Goal: Task Accomplishment & Management: Use online tool/utility

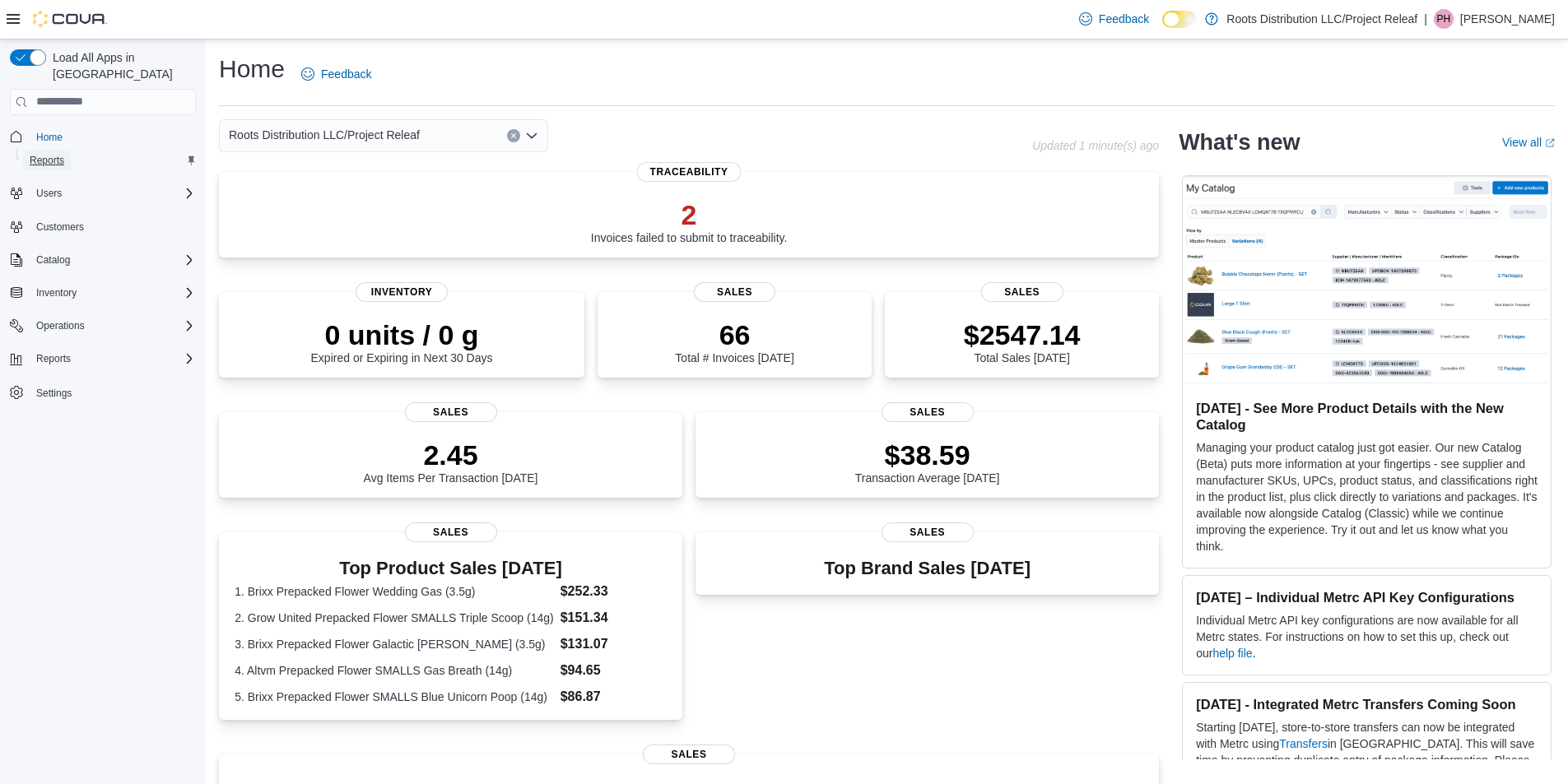
click at [47, 154] on span "Reports" at bounding box center [47, 160] width 34 height 13
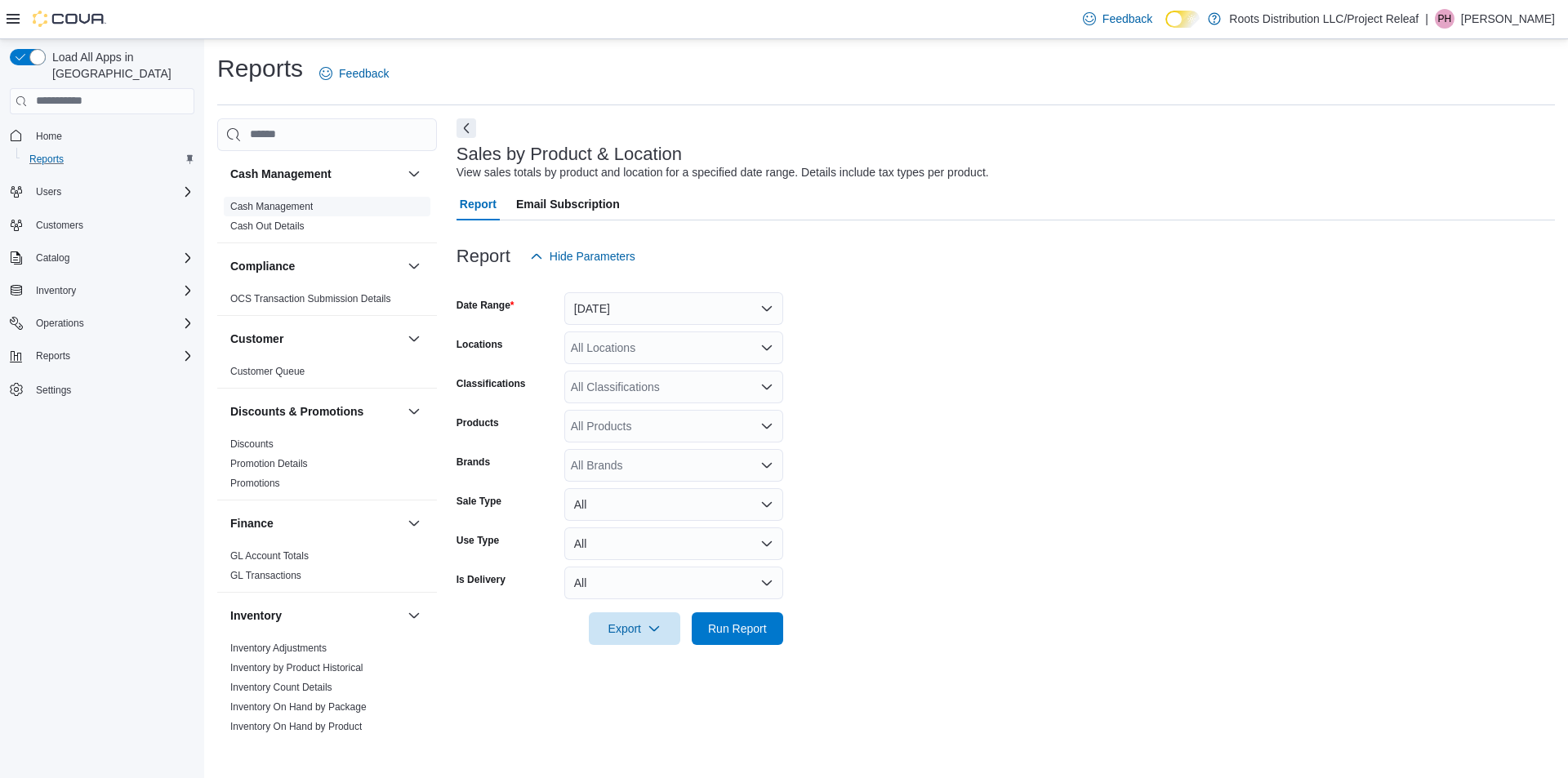
click at [279, 211] on link "Cash Management" at bounding box center [271, 206] width 82 height 11
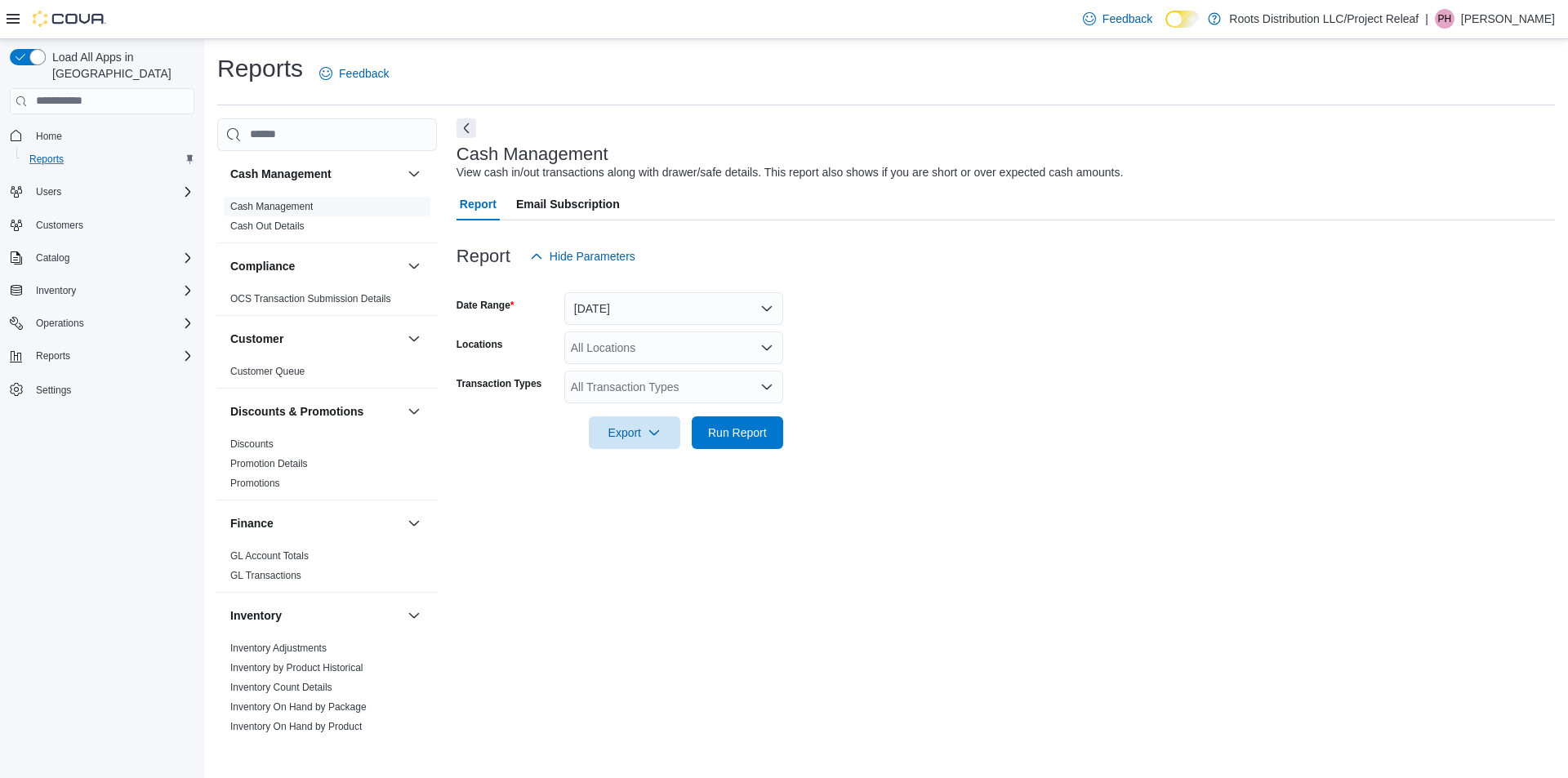
click at [279, 211] on link "Cash Management" at bounding box center [271, 206] width 82 height 11
click at [643, 306] on button "[DATE]" at bounding box center [674, 309] width 219 height 32
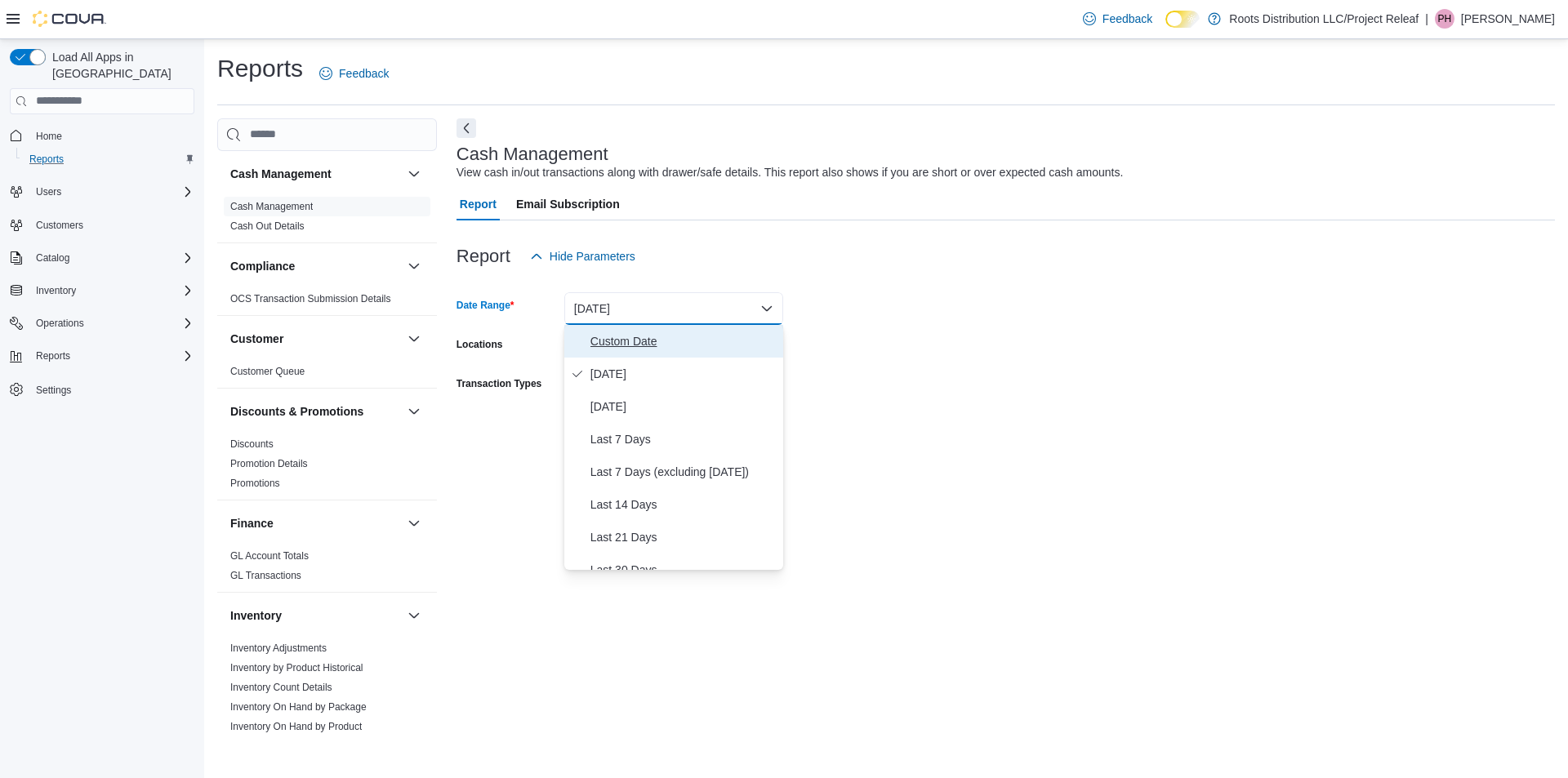
click at [630, 338] on span "Custom Date" at bounding box center [683, 341] width 186 height 20
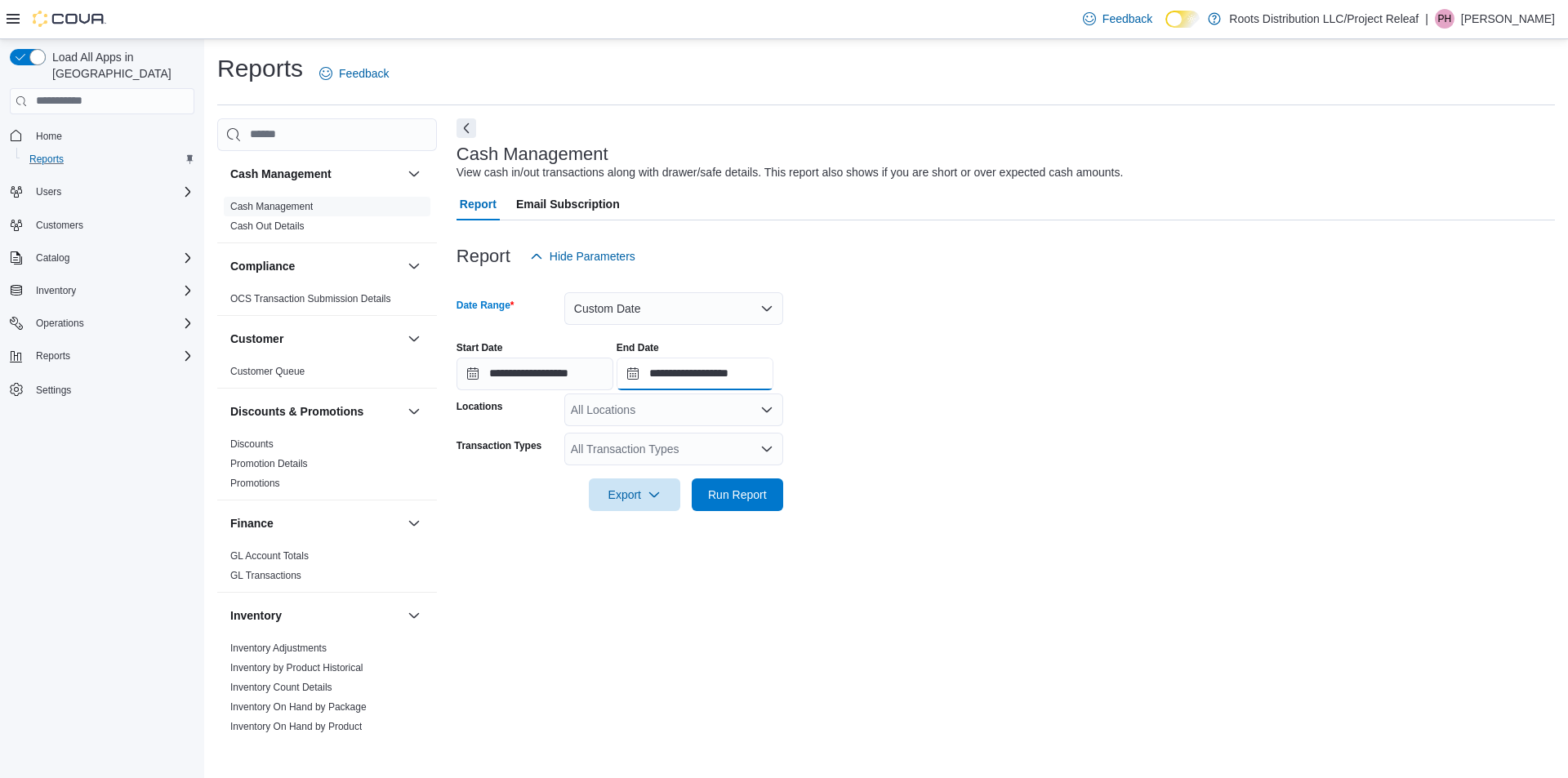
click at [746, 368] on input "**********" at bounding box center [695, 374] width 157 height 32
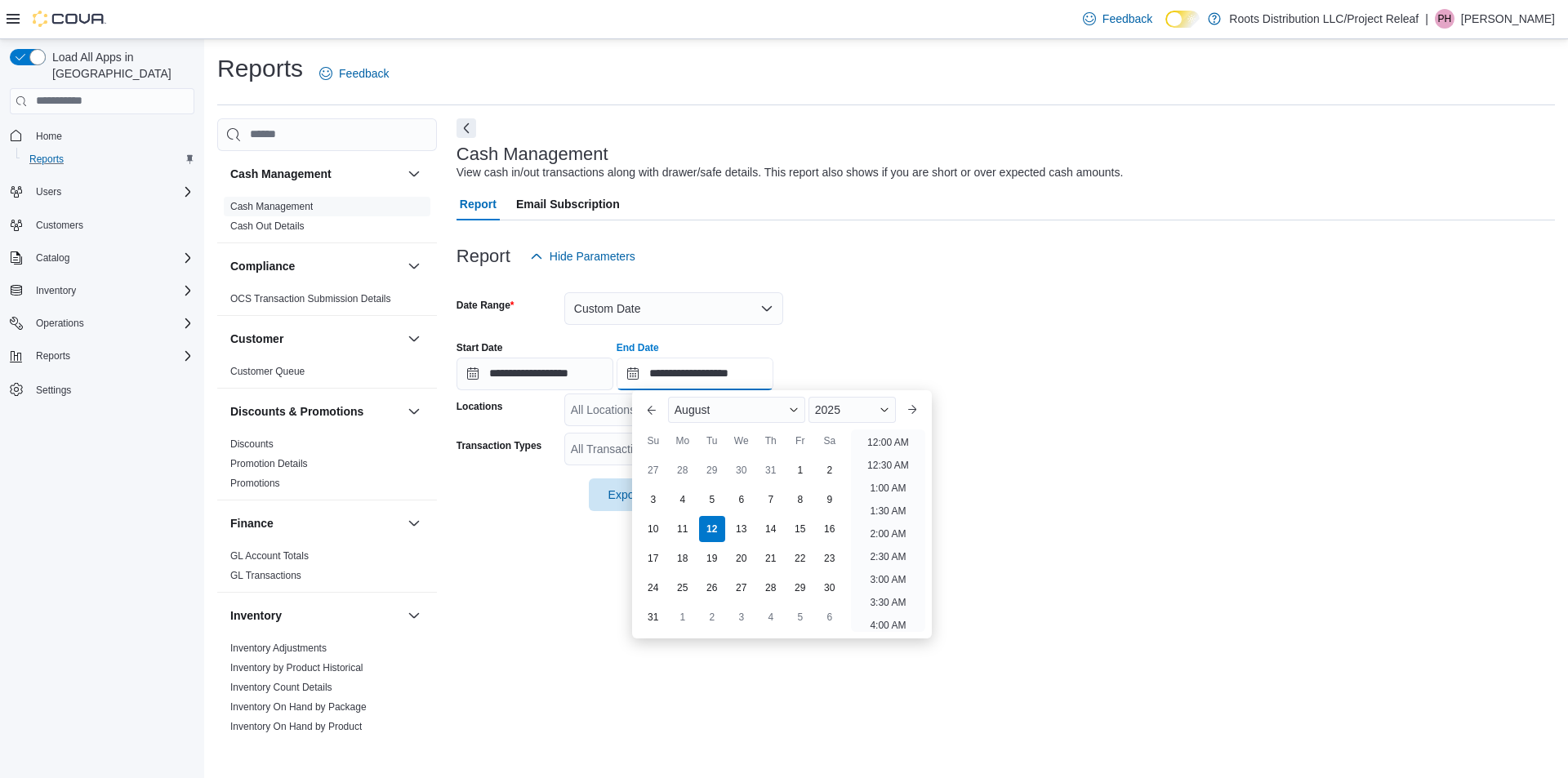
scroll to position [898, 0]
click at [735, 525] on div "13" at bounding box center [741, 528] width 28 height 28
click at [883, 472] on li "12:30 AM" at bounding box center [888, 465] width 55 height 20
type input "**********"
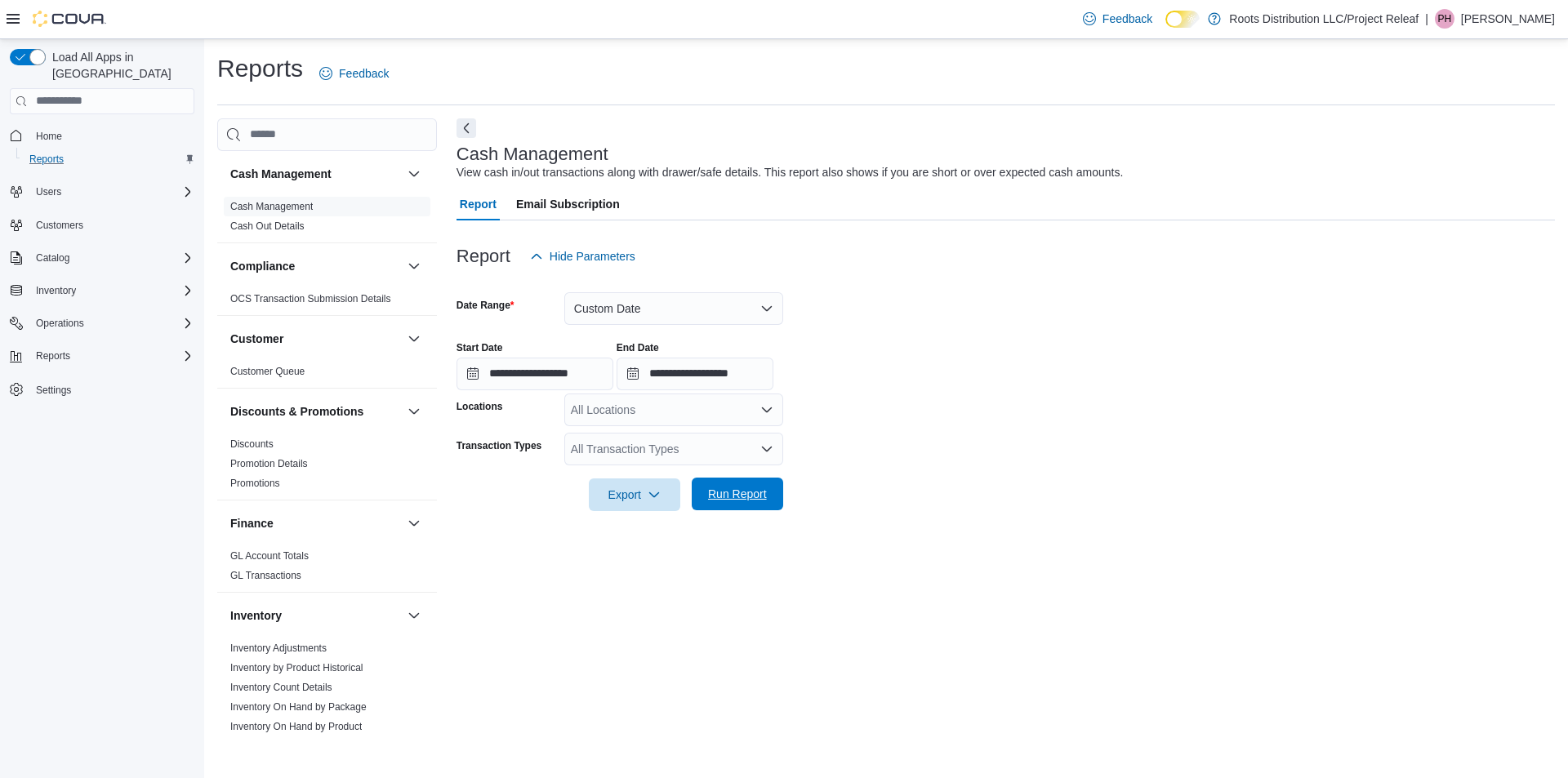
click at [719, 491] on span "Run Report" at bounding box center [737, 493] width 59 height 16
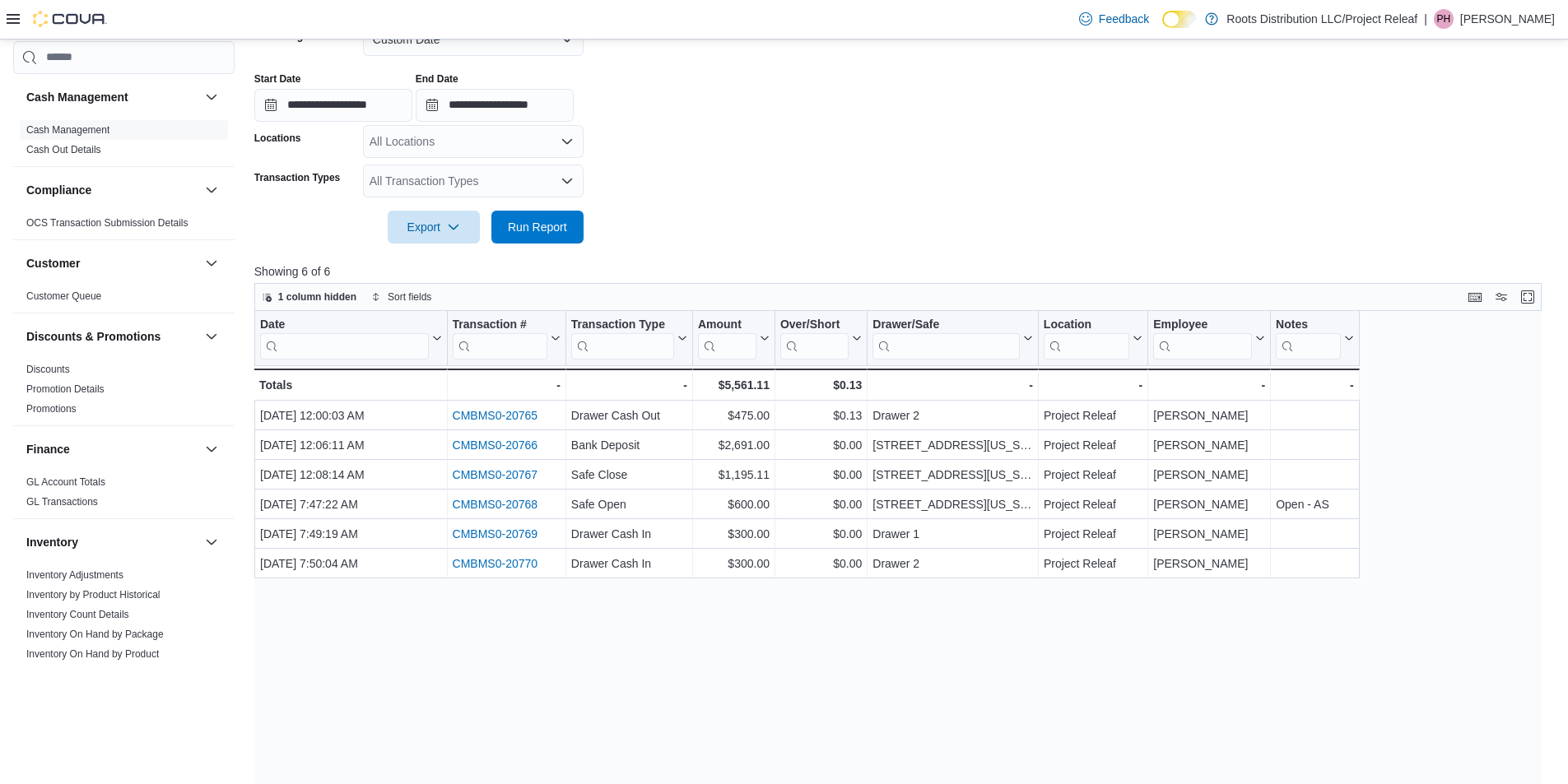
scroll to position [246, 0]
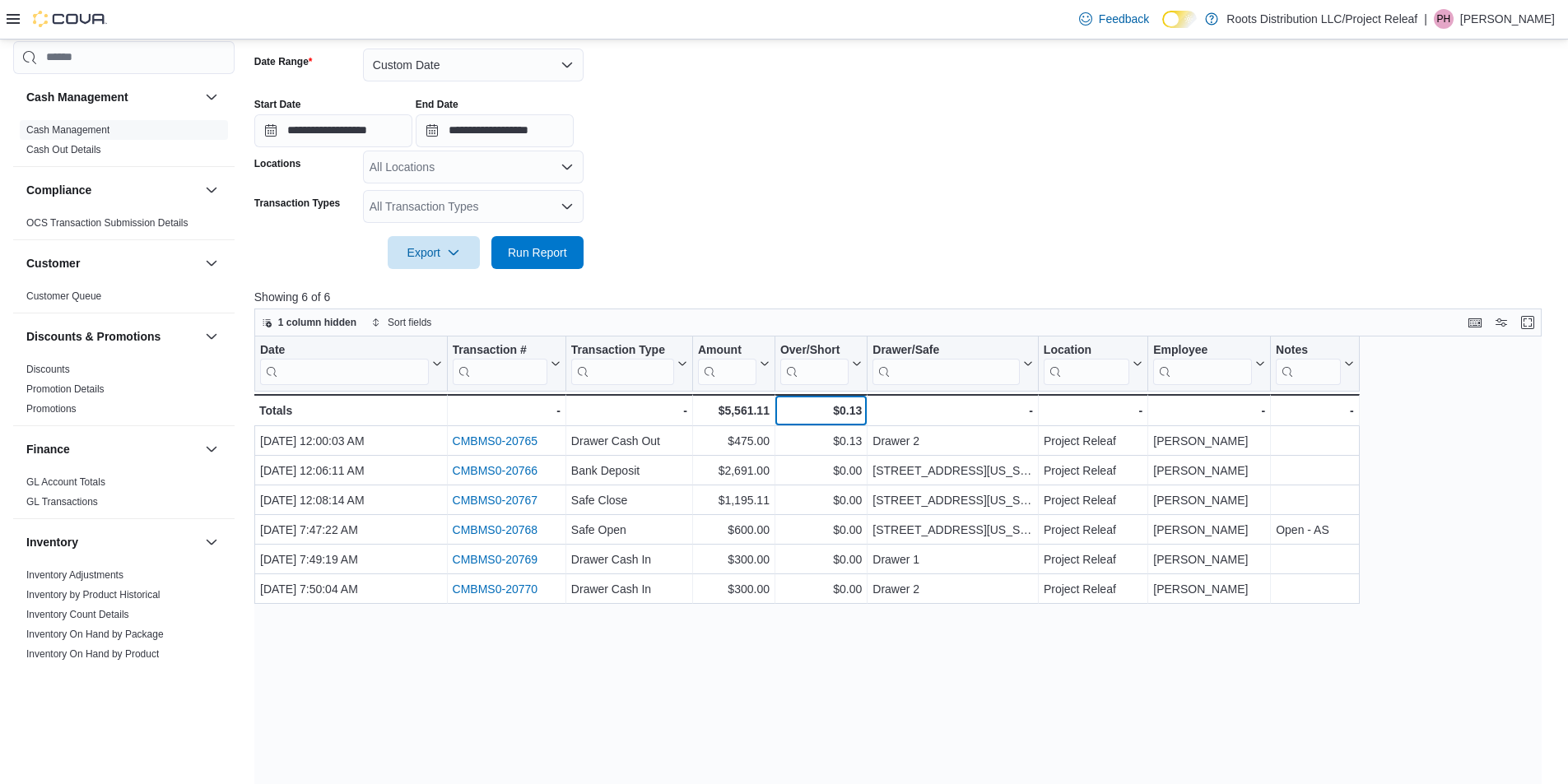
drag, startPoint x: 780, startPoint y: 411, endPoint x: 741, endPoint y: 390, distance: 44.3
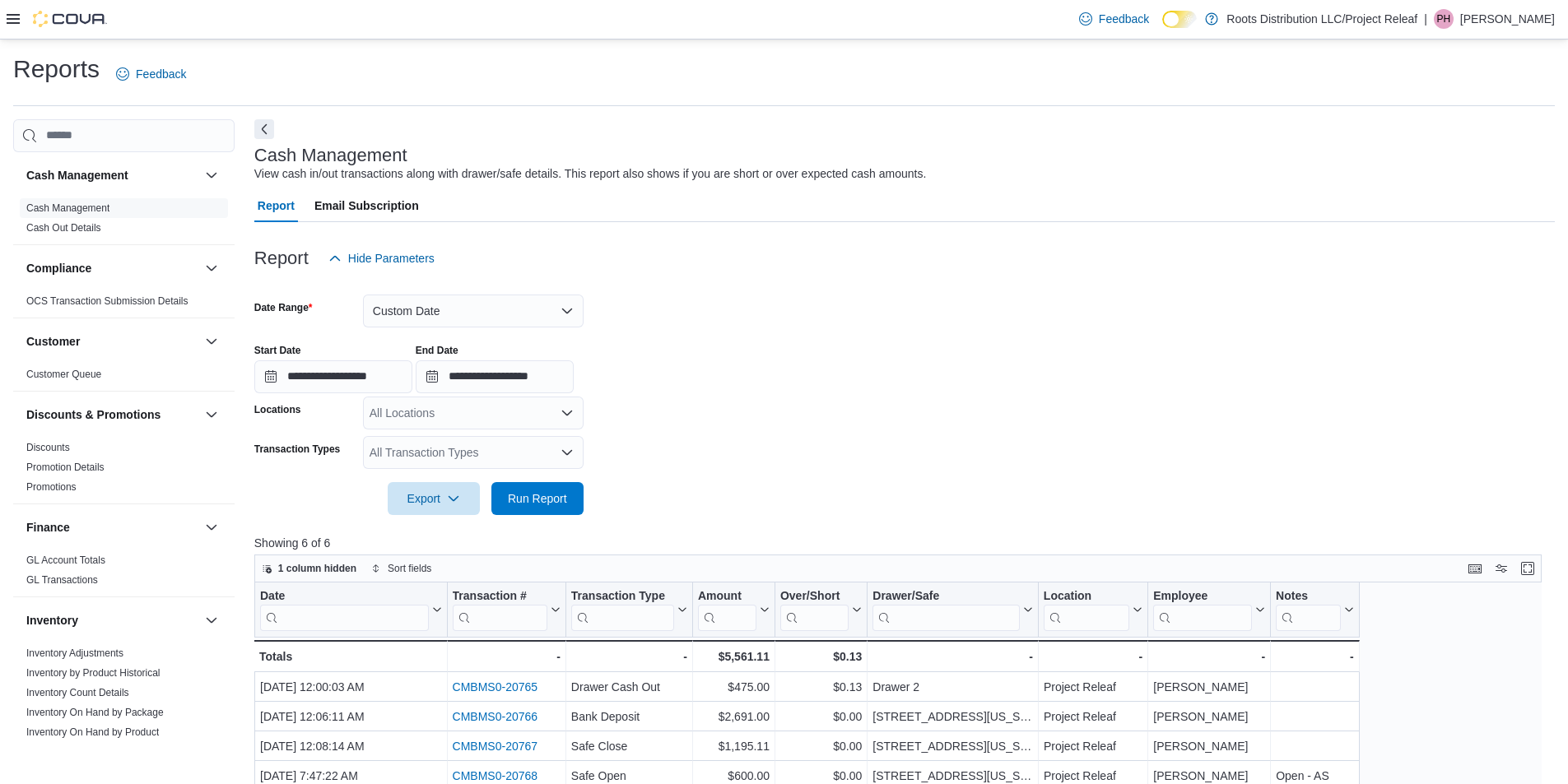
drag, startPoint x: 778, startPoint y: 440, endPoint x: 810, endPoint y: 458, distance: 36.7
click at [802, 454] on form "**********" at bounding box center [904, 395] width 1301 height 240
click at [810, 458] on form "**********" at bounding box center [904, 395] width 1301 height 240
drag, startPoint x: 624, startPoint y: 443, endPoint x: 626, endPoint y: 473, distance: 30.1
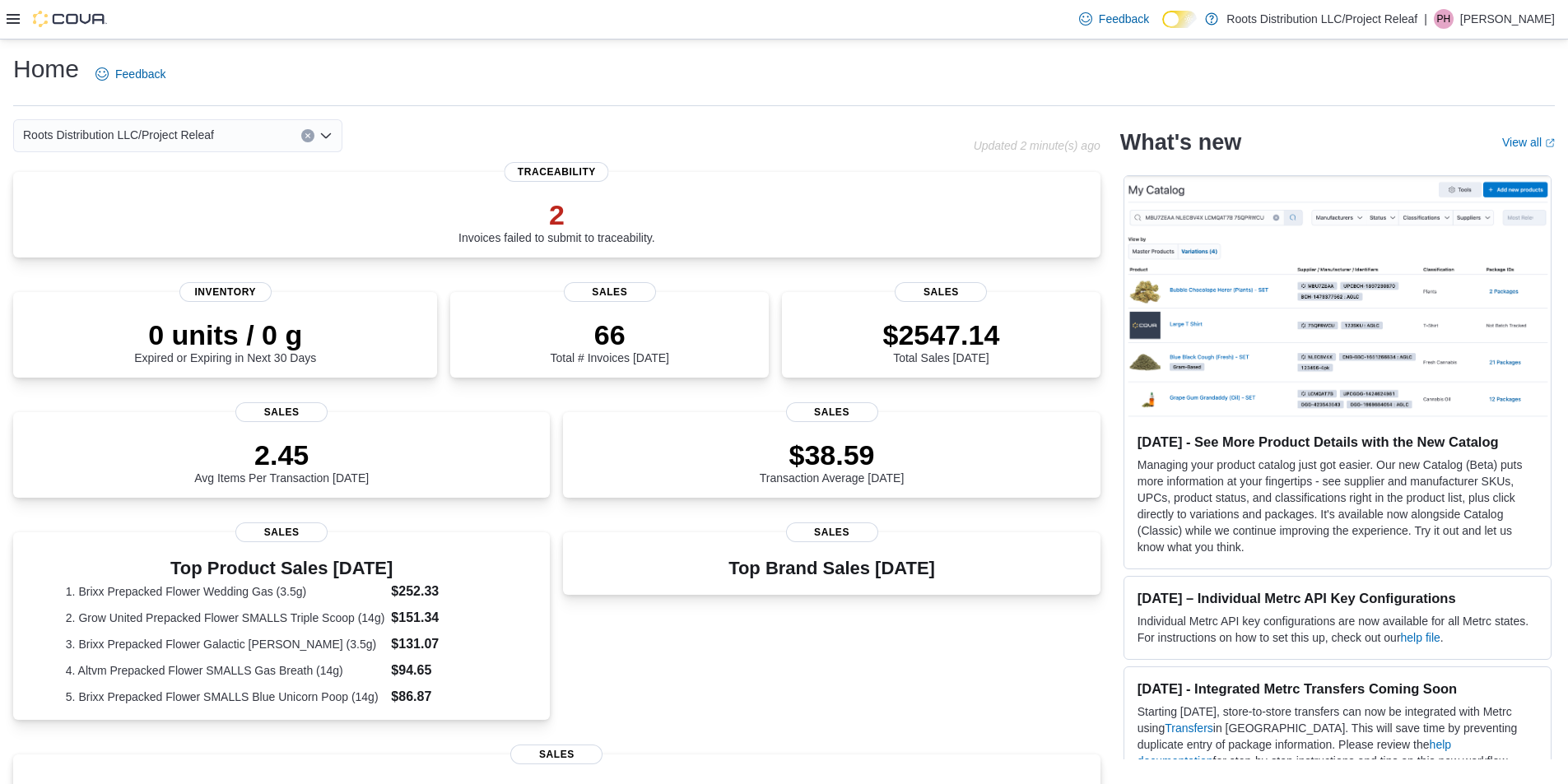
click at [0, 25] on div "Feedback Dark Mode Roots Distribution LLC/Project Releaf | PH [PERSON_NAME]" at bounding box center [784, 20] width 1568 height 40
click at [9, 22] on icon at bounding box center [13, 18] width 13 height 13
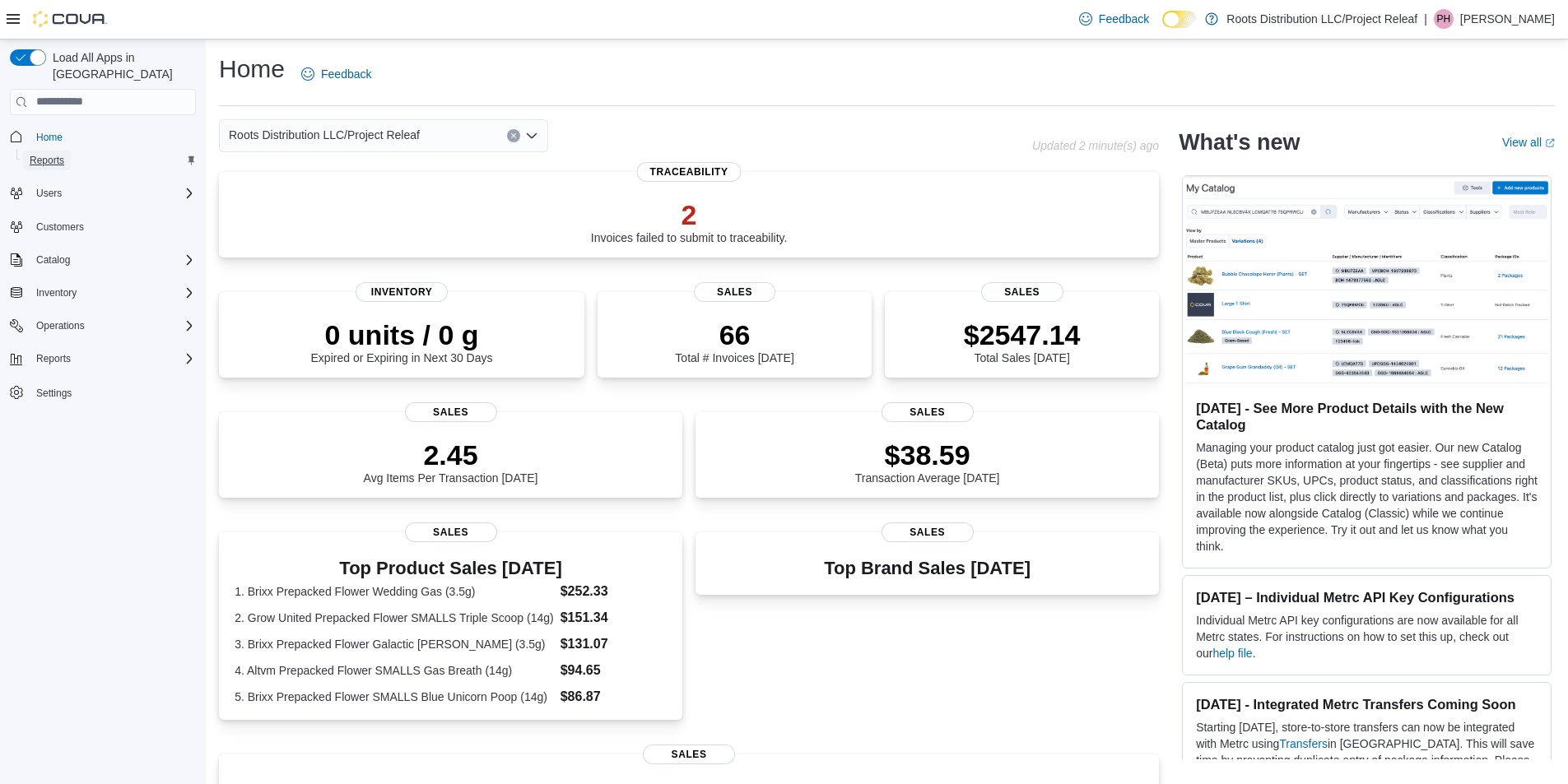
click at [59, 154] on span "Reports" at bounding box center [47, 160] width 34 height 13
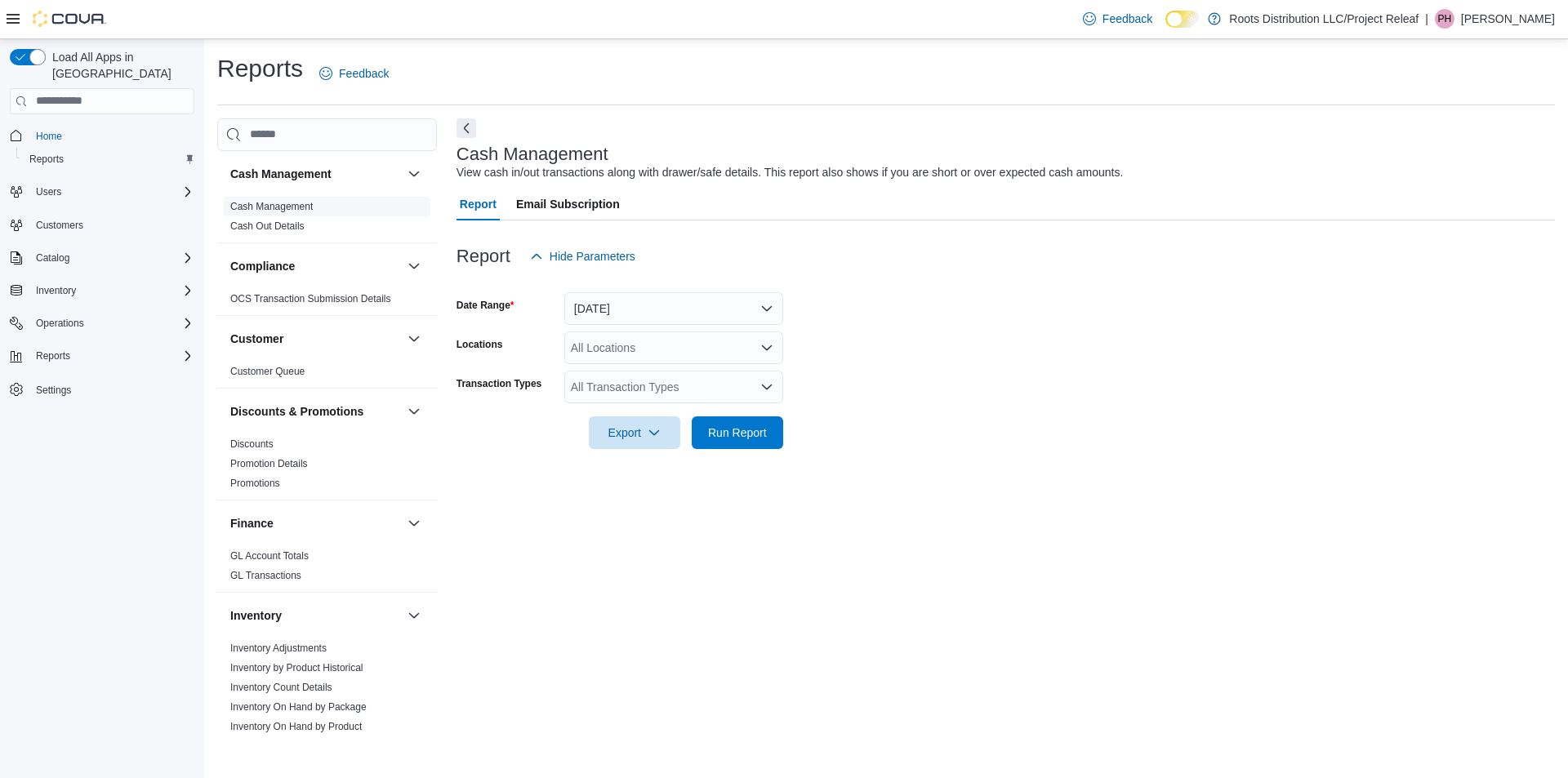
click at [299, 204] on link "Cash Management" at bounding box center [271, 206] width 82 height 11
click at [682, 332] on div "All Locations" at bounding box center [674, 348] width 219 height 32
click at [683, 309] on button "[DATE]" at bounding box center [674, 309] width 219 height 32
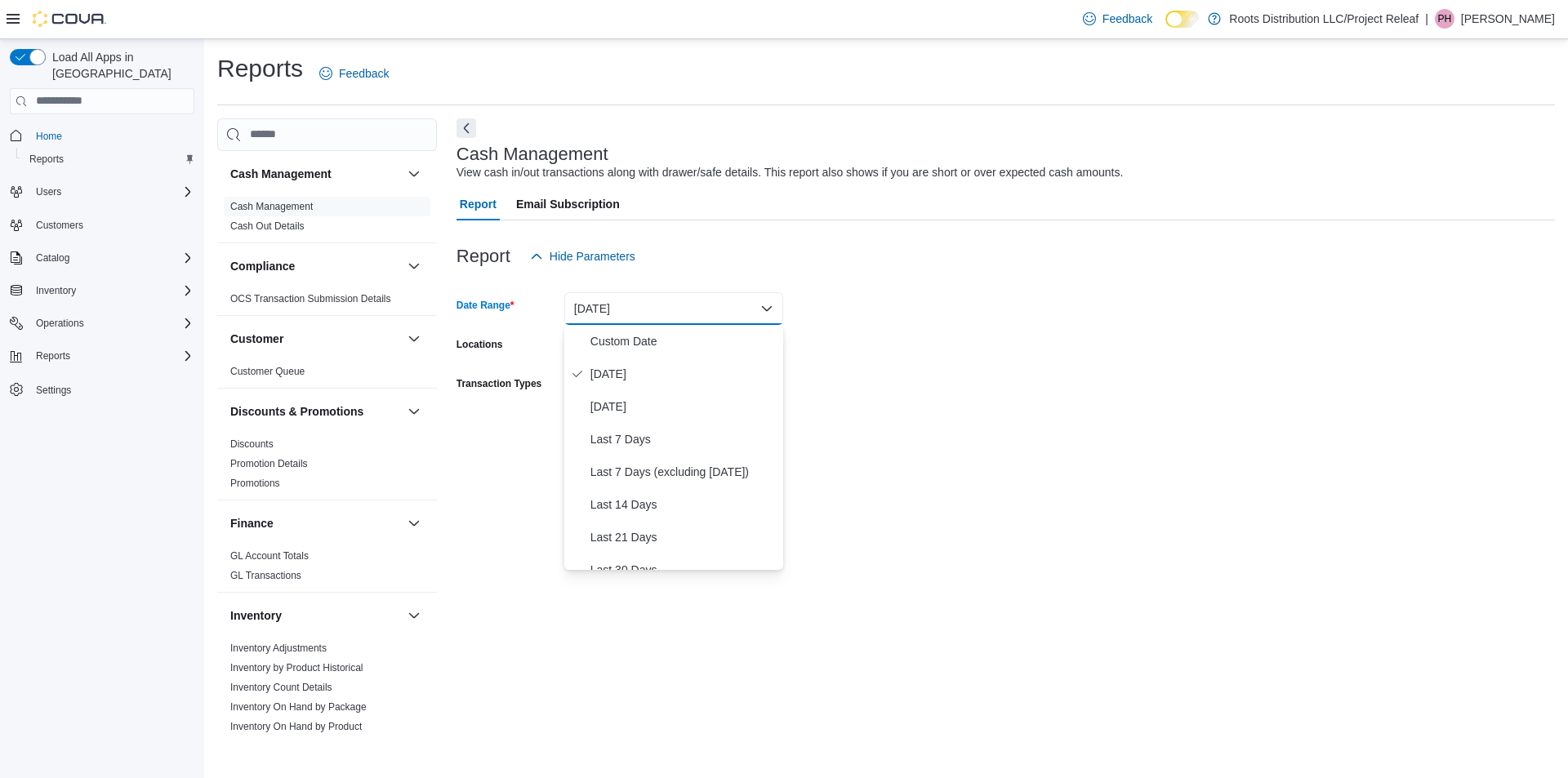
click at [618, 318] on button "[DATE]" at bounding box center [674, 309] width 219 height 32
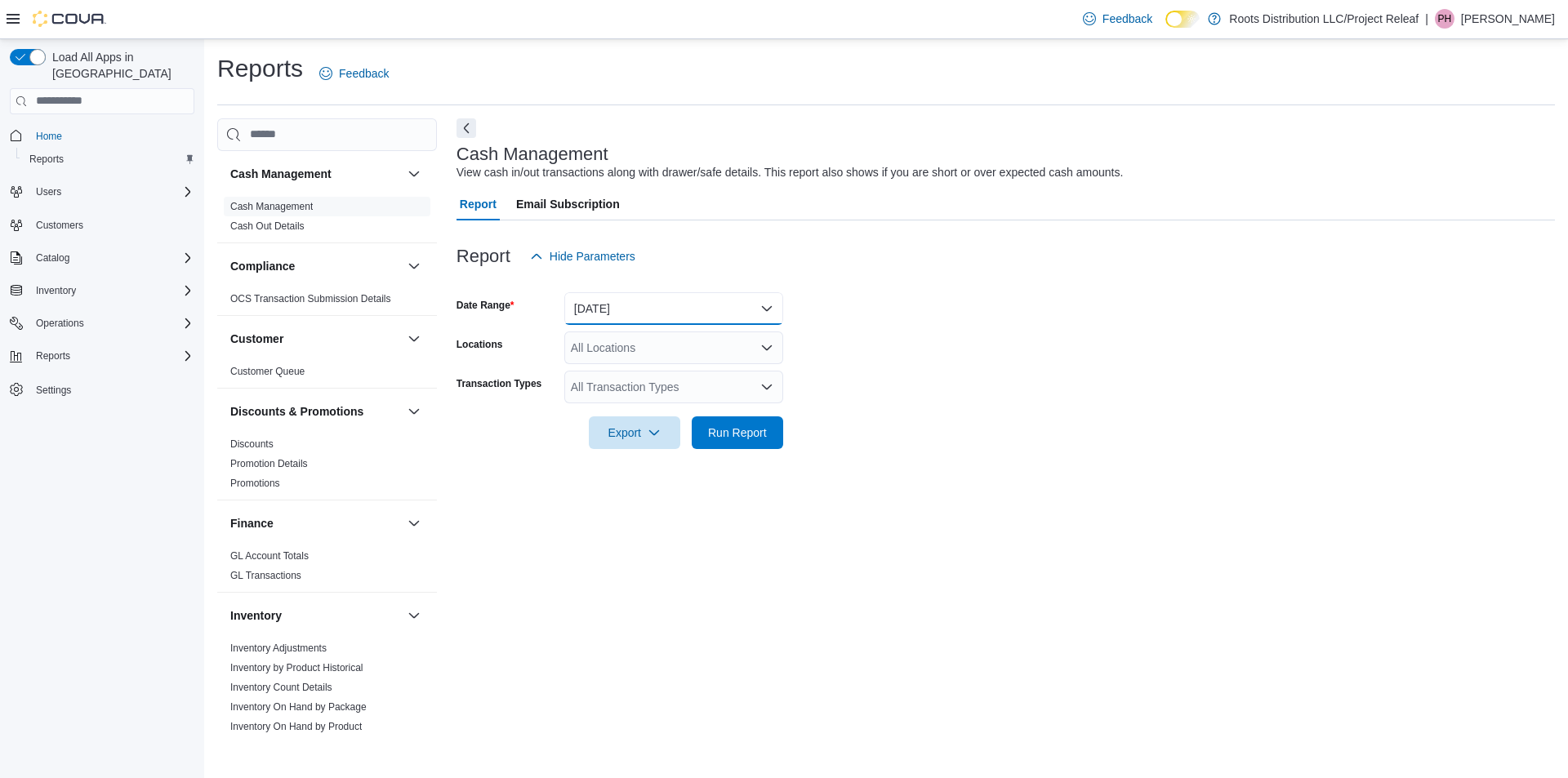
click at [606, 300] on button "[DATE]" at bounding box center [674, 309] width 219 height 32
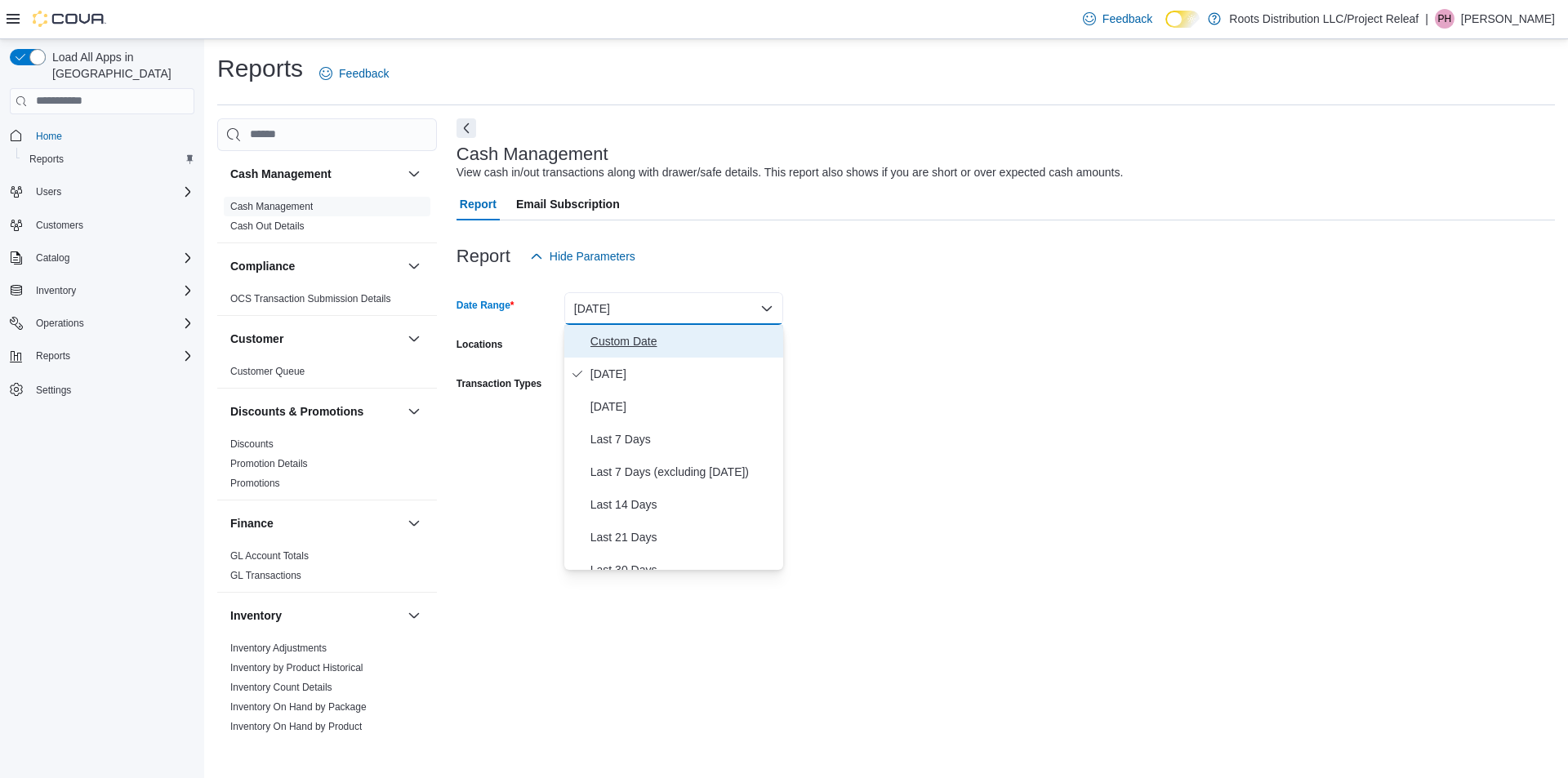
click at [589, 333] on button "Custom Date" at bounding box center [674, 341] width 219 height 32
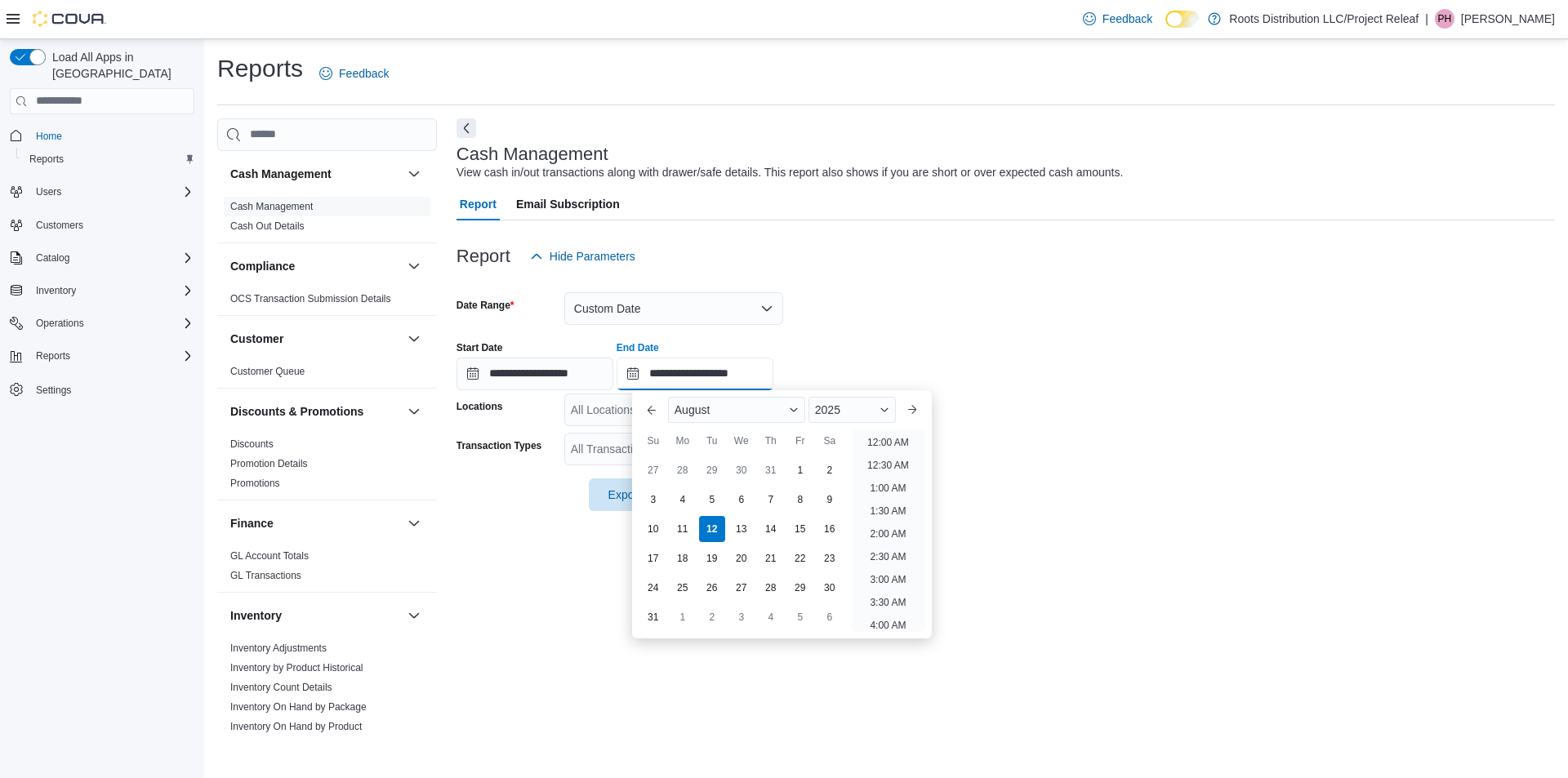
click at [703, 371] on input "**********" at bounding box center [695, 374] width 157 height 32
click at [738, 539] on div "13" at bounding box center [741, 528] width 28 height 28
click at [744, 529] on div "13" at bounding box center [741, 528] width 28 height 28
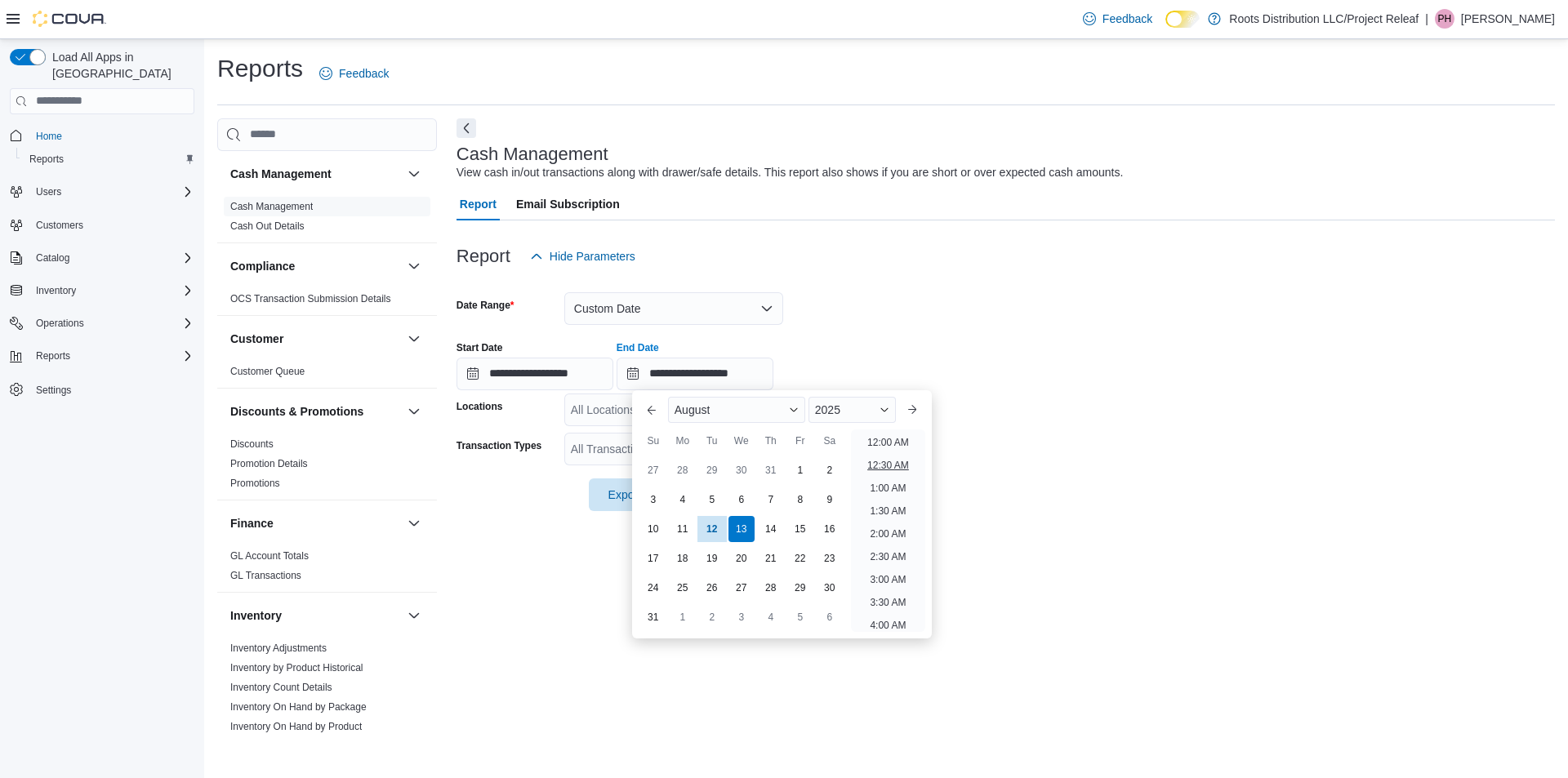
click at [888, 464] on li "12:30 AM" at bounding box center [888, 465] width 55 height 20
type input "**********"
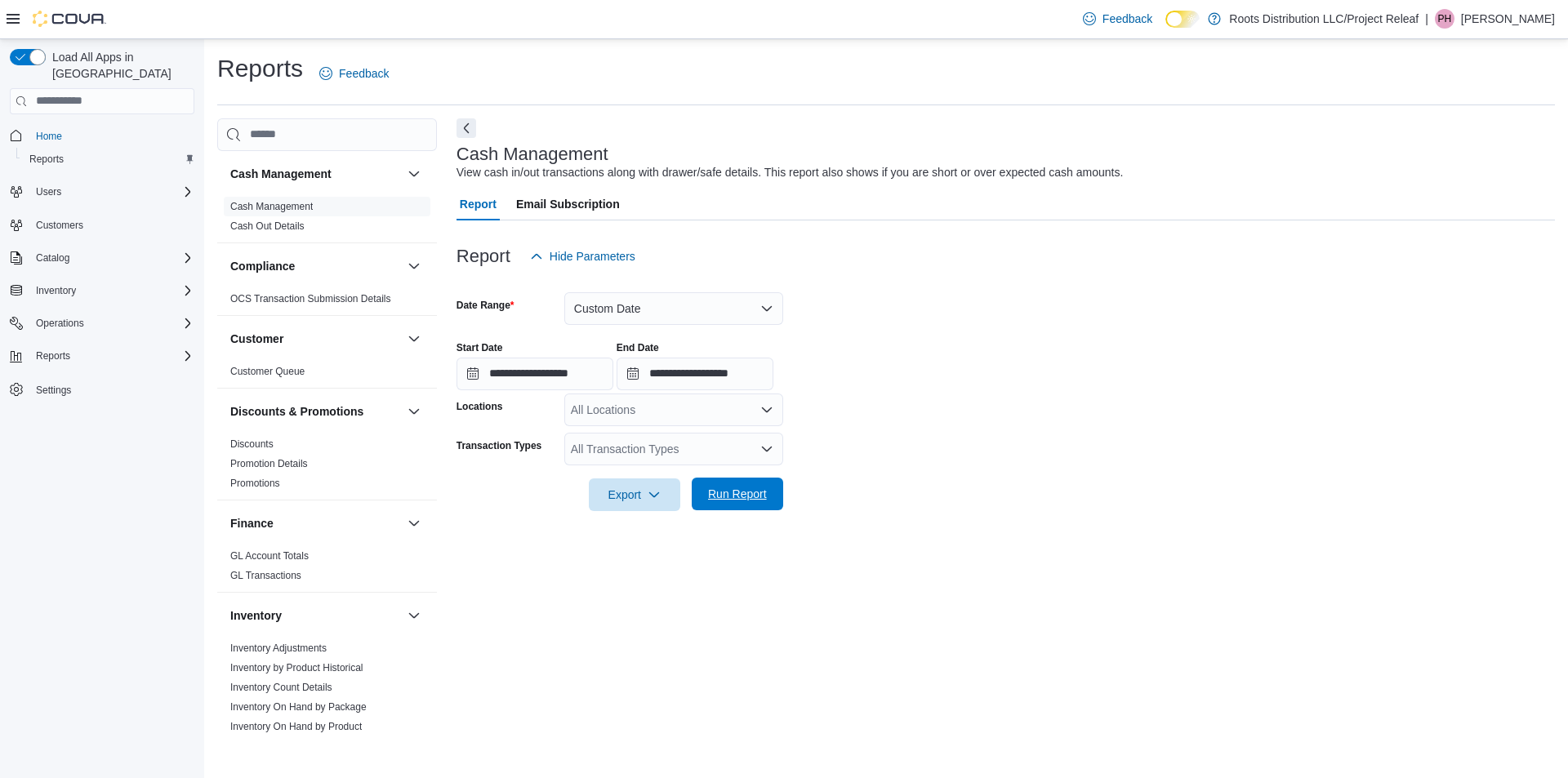
click at [713, 497] on span "Run Report" at bounding box center [737, 493] width 59 height 16
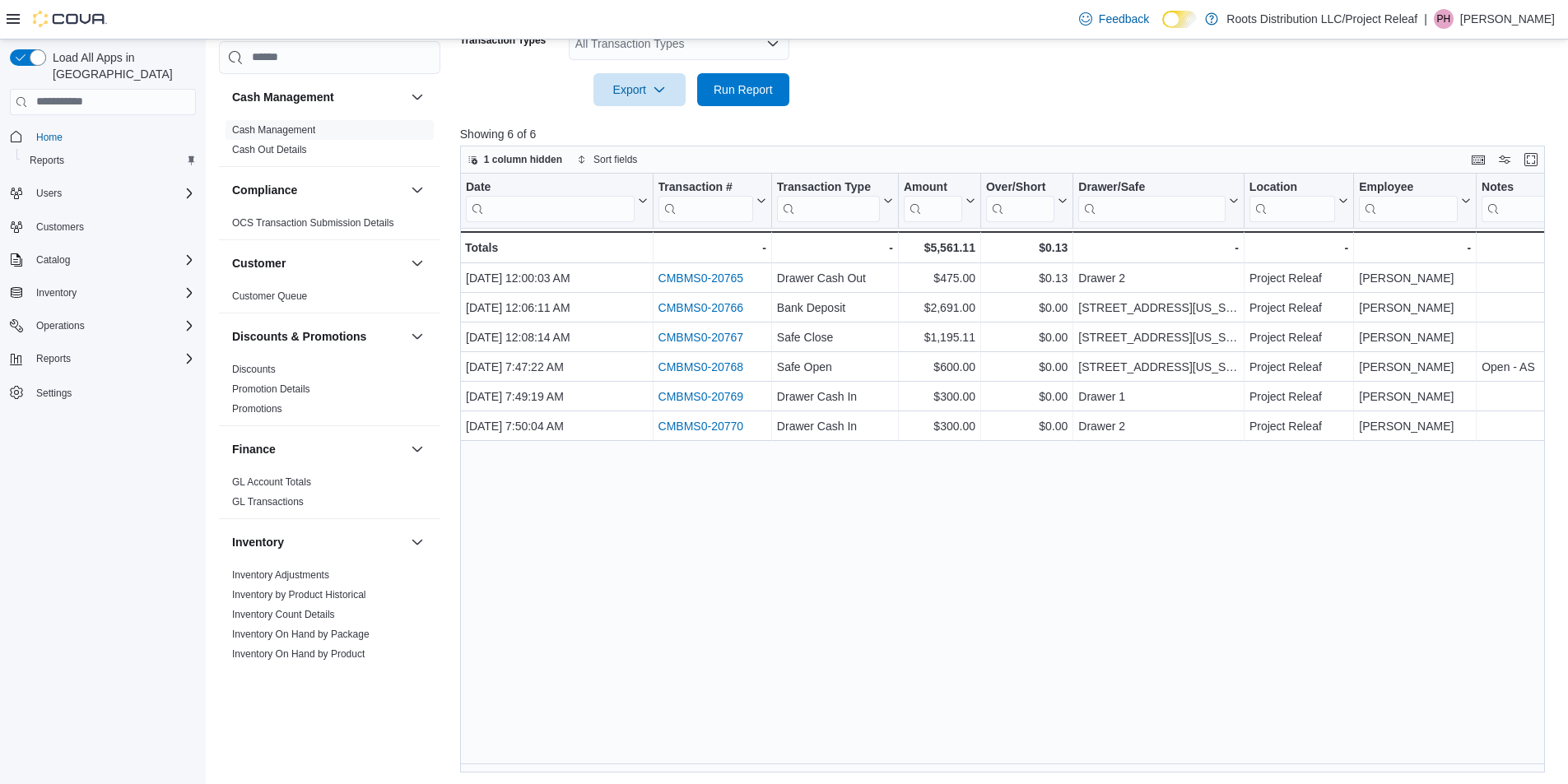
scroll to position [411, 0]
click at [577, 540] on div "Date Click to view column header actions Transaction # Click to view column hea…" at bounding box center [1009, 471] width 1096 height 599
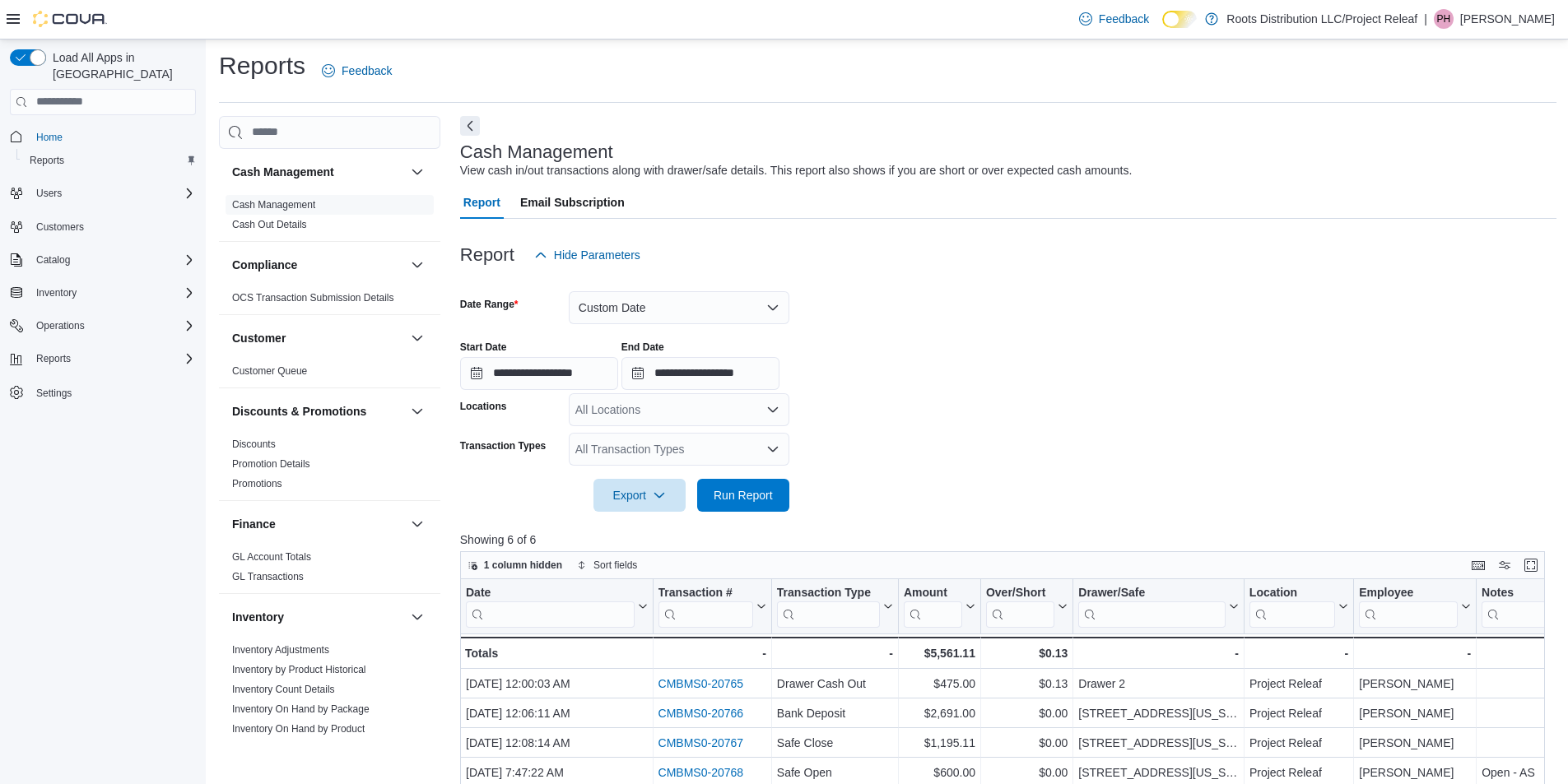
scroll to position [0, 0]
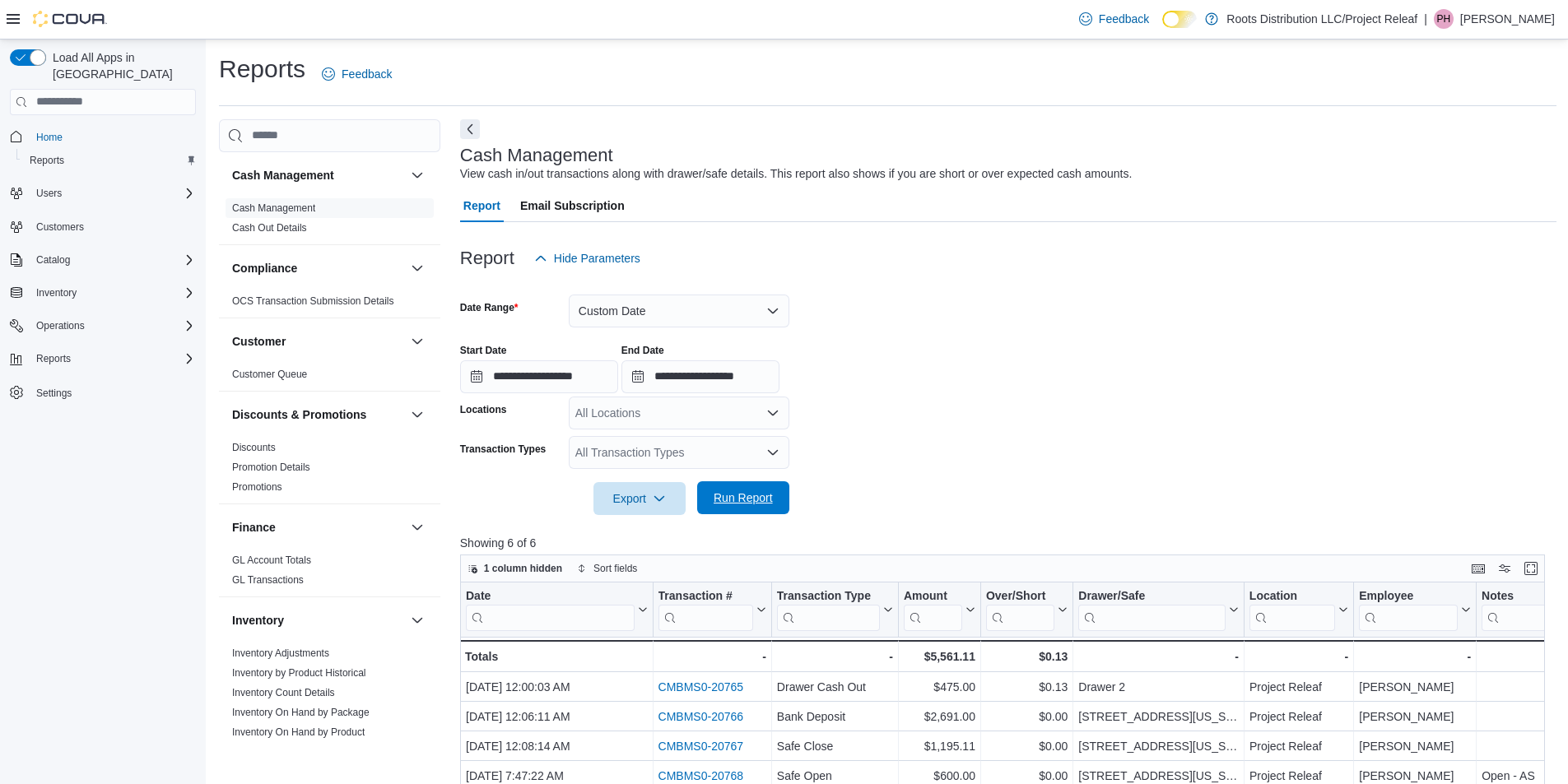
click at [760, 493] on span "Run Report" at bounding box center [743, 497] width 59 height 16
